Goal: Task Accomplishment & Management: Use online tool/utility

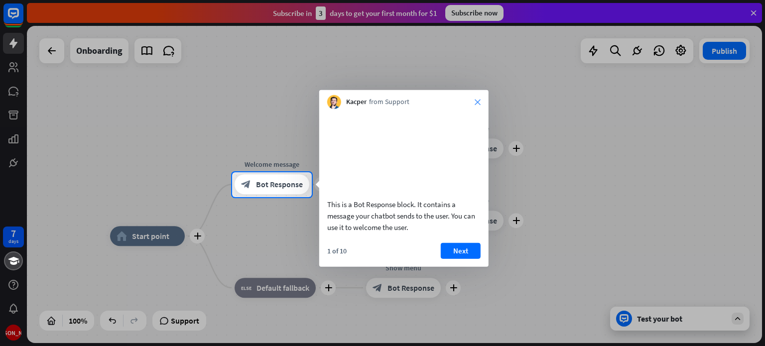
click at [475, 103] on icon "close" at bounding box center [478, 102] width 6 height 6
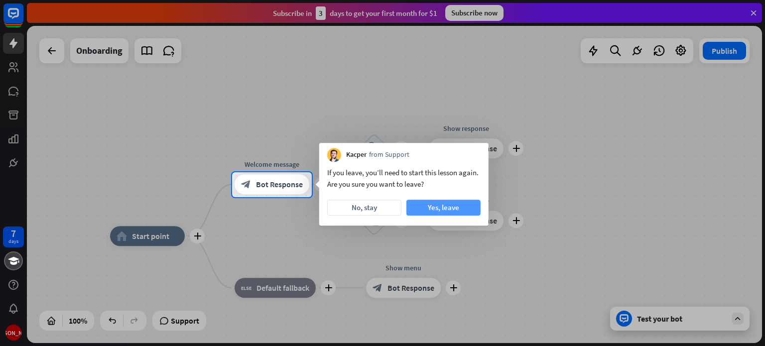
click at [460, 208] on button "Yes, leave" at bounding box center [444, 208] width 74 height 16
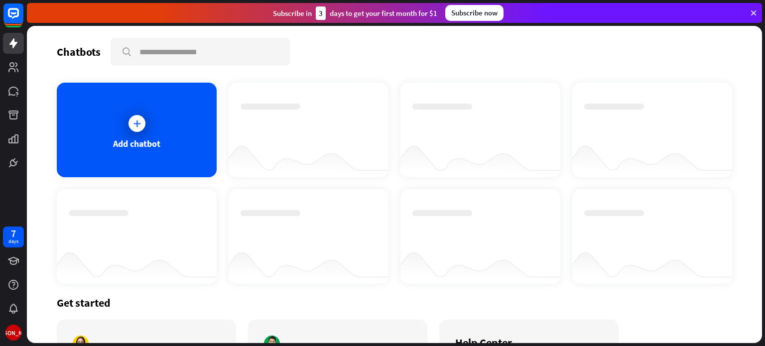
click at [163, 106] on div "Add chatbot" at bounding box center [137, 130] width 160 height 95
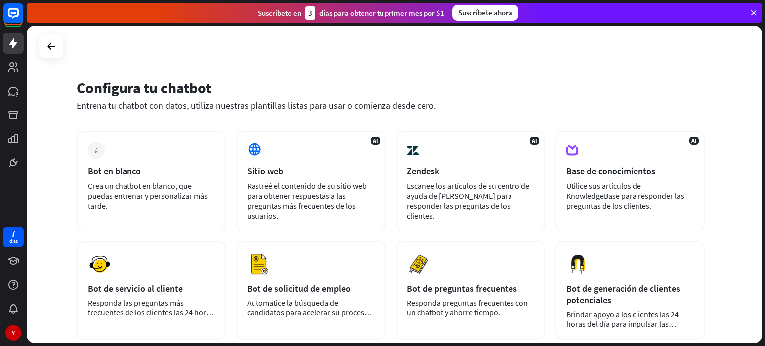
scroll to position [50, 0]
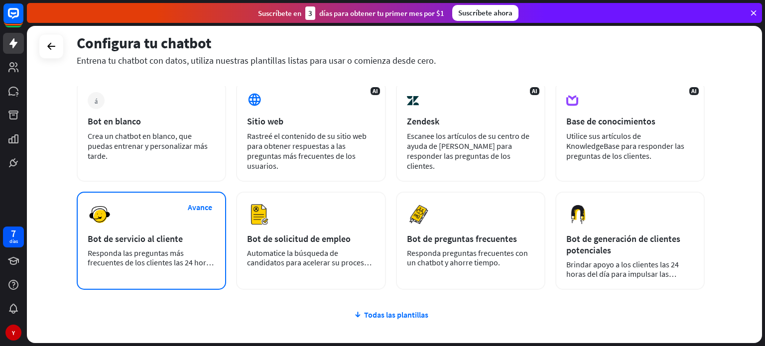
click at [167, 234] on font "Bot de servicio al cliente" at bounding box center [135, 238] width 95 height 11
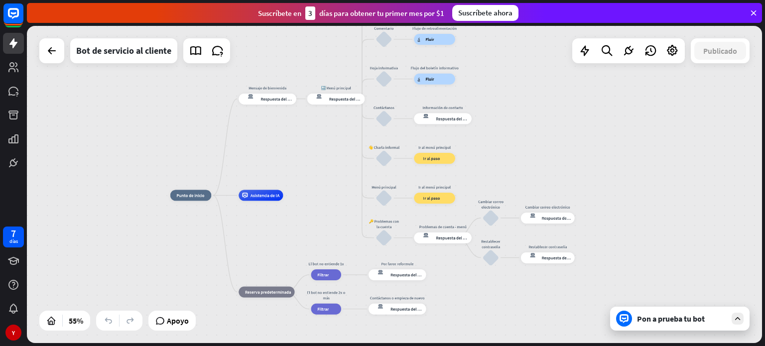
drag, startPoint x: 716, startPoint y: 138, endPoint x: 491, endPoint y: 159, distance: 225.6
click at [491, 159] on div "inicio_2 Punto de inicio Mensaje de bienvenida respuesta del bot de bloqueo Res…" at bounding box center [394, 184] width 735 height 317
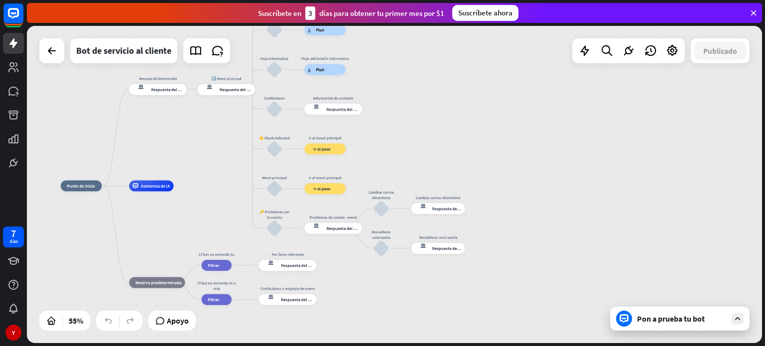
drag, startPoint x: 553, startPoint y: 158, endPoint x: 444, endPoint y: 149, distance: 110.0
click at [444, 149] on div "inicio_2 Punto de inicio Mensaje de bienvenida respuesta del bot de bloqueo Res…" at bounding box center [394, 184] width 735 height 317
click at [724, 320] on div "Pon a prueba tu bot" at bounding box center [682, 319] width 90 height 10
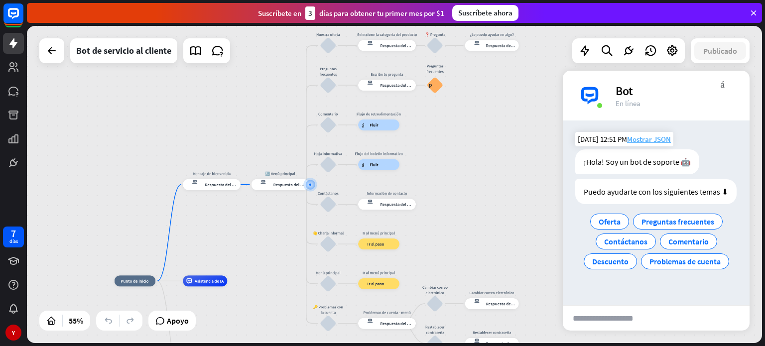
click at [645, 142] on font "Mostrar JSON" at bounding box center [649, 139] width 44 height 9
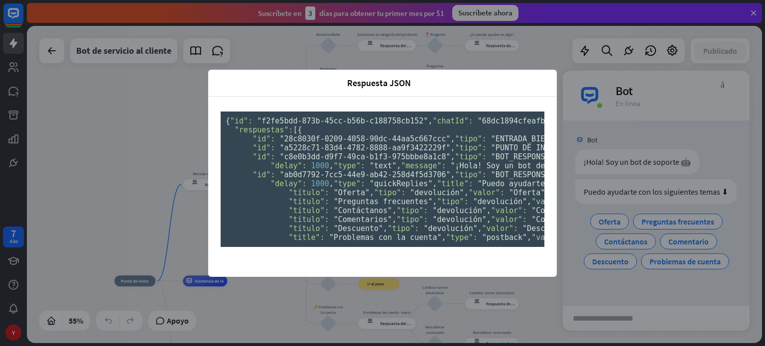
click at [573, 45] on div "Respuesta JSON cerca { "id": "f2fe5bdd-873b-45cc-b56b-c188758cb152" , "chatId":…" at bounding box center [382, 173] width 765 height 346
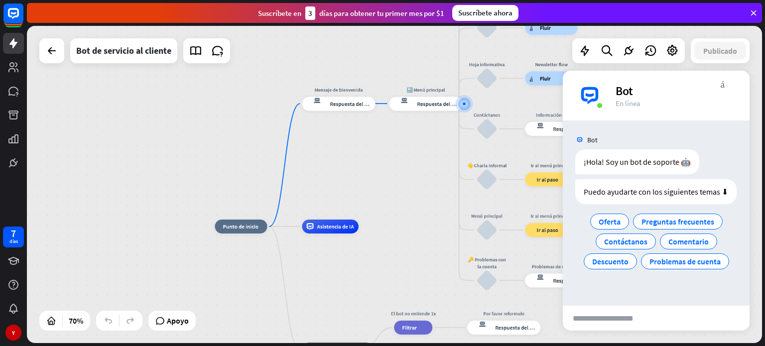
drag, startPoint x: 395, startPoint y: 177, endPoint x: 606, endPoint y: 97, distance: 226.1
click at [606, 97] on div "inicio_2 Punto de inicio Mensaje de bienvenida respuesta del bot de bloqueo Res…" at bounding box center [394, 184] width 735 height 317
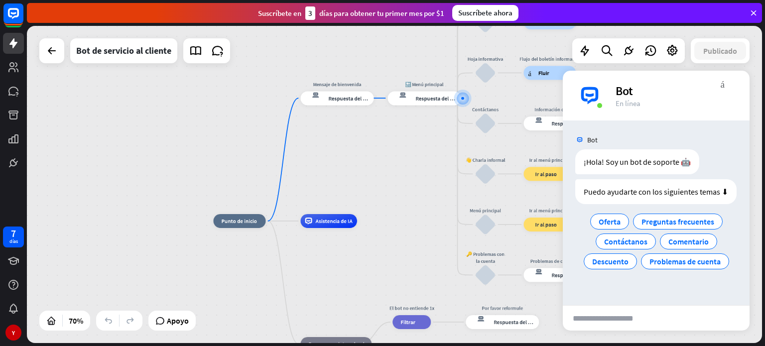
drag, startPoint x: 396, startPoint y: 193, endPoint x: 395, endPoint y: 187, distance: 6.2
click at [395, 187] on div "inicio_2 Punto de inicio Mensaje de bienvenida respuesta del bot de bloqueo Res…" at bounding box center [394, 184] width 735 height 317
click at [444, 100] on font "Respuesta del bot" at bounding box center [437, 97] width 42 height 7
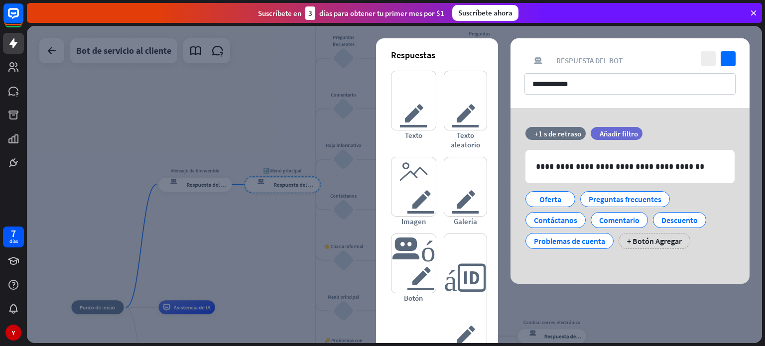
click at [678, 326] on div at bounding box center [394, 184] width 735 height 317
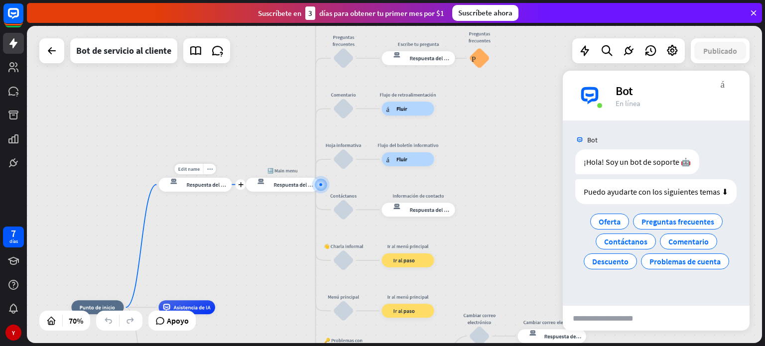
click at [210, 178] on div "Edit name more_horiz plus Mensaje de bienvenida respuesta del bot de bloqueo Re…" at bounding box center [195, 185] width 73 height 14
click at [211, 186] on font "Respuesta del bot" at bounding box center [207, 183] width 42 height 7
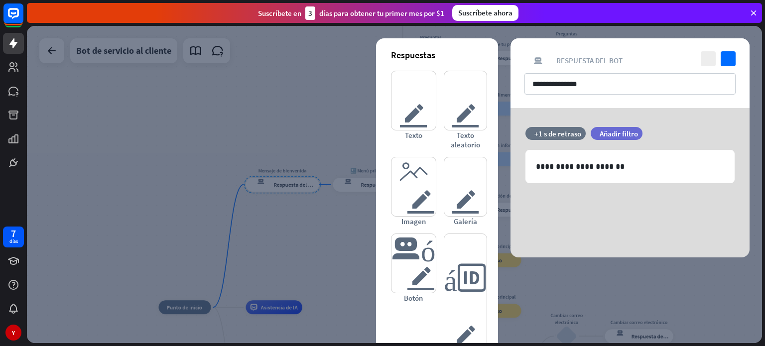
click at [666, 298] on div at bounding box center [394, 184] width 735 height 317
